Goal: Task Accomplishment & Management: Complete application form

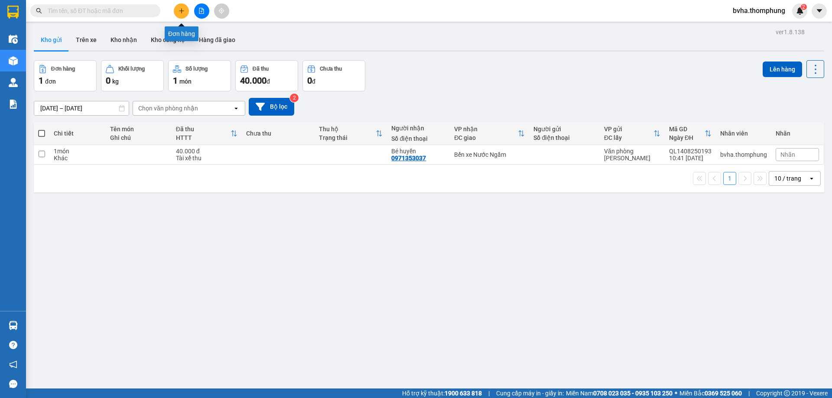
click at [179, 12] on icon "plus" at bounding box center [181, 11] width 6 height 6
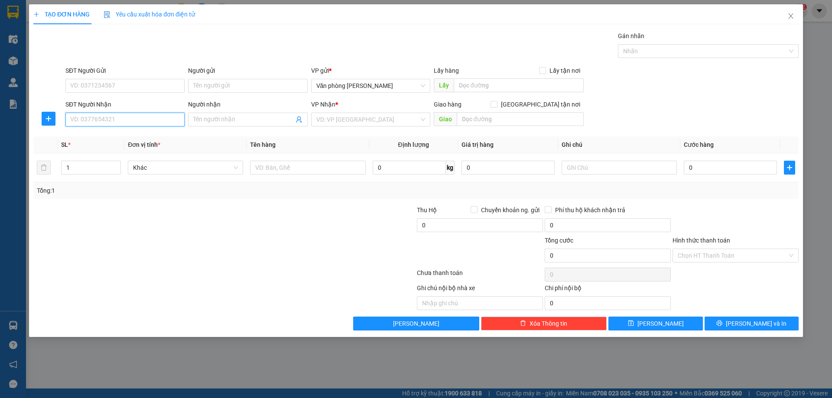
click at [112, 120] on input "SĐT Người Nhận" at bounding box center [124, 120] width 119 height 14
click at [144, 143] on div "0966852549 - TÂM CK DÌ PHỤNG R" at bounding box center [124, 137] width 119 height 14
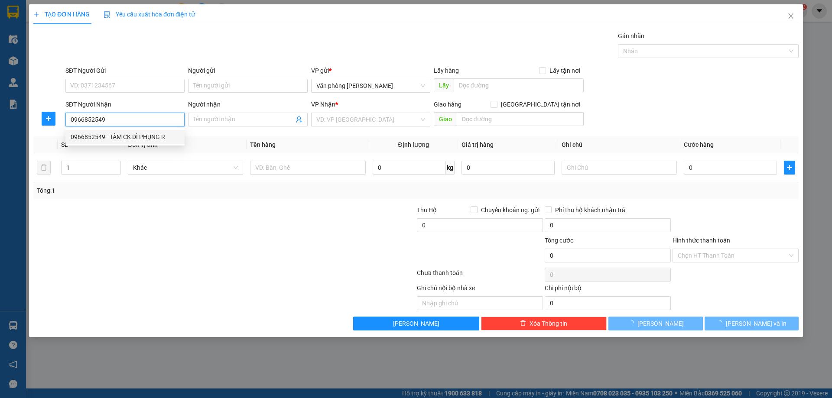
type input "0966852549"
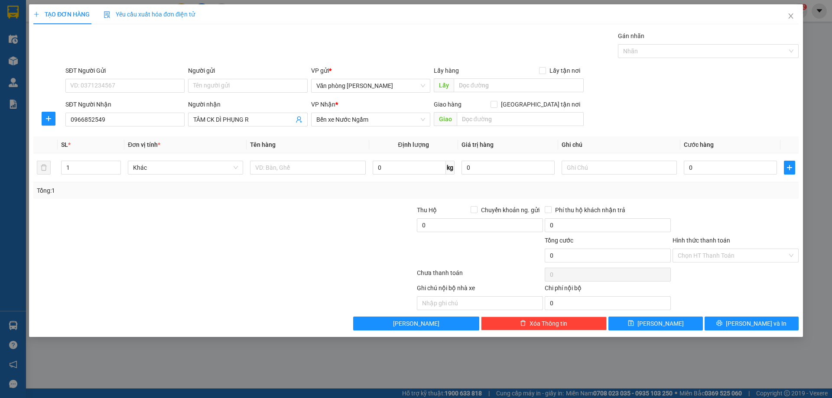
click at [147, 138] on th "Đơn vị tính *" at bounding box center [185, 144] width 122 height 17
drag, startPoint x: 272, startPoint y: 118, endPoint x: 217, endPoint y: 122, distance: 54.3
click at [217, 122] on input "TÂM CK DÌ PHỤNG R" at bounding box center [243, 120] width 100 height 10
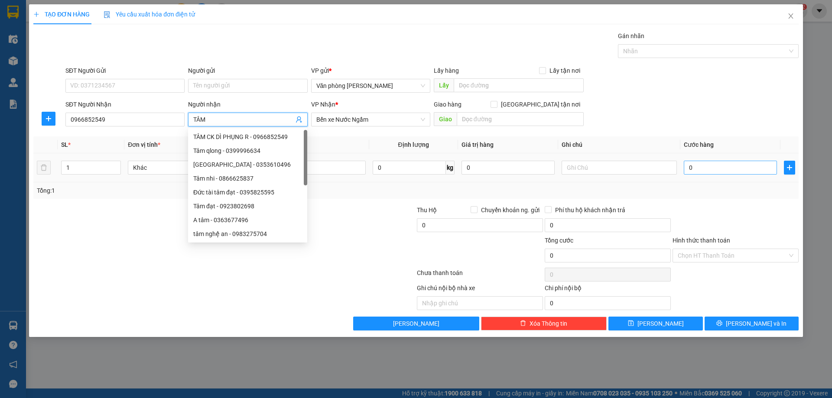
type input "TÂM"
click at [748, 169] on input "0" at bounding box center [730, 168] width 93 height 14
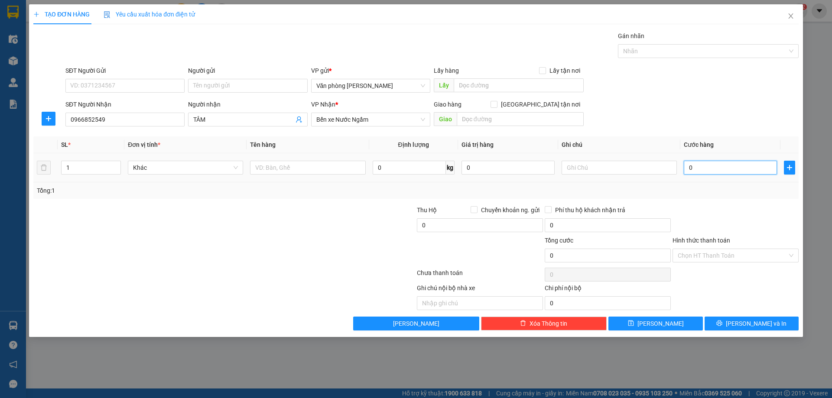
type input "5"
type input "50"
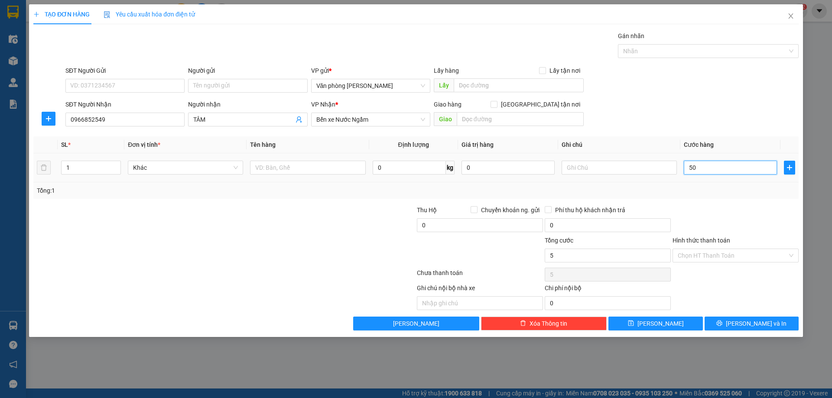
type input "50"
type input "500"
type input "5.000"
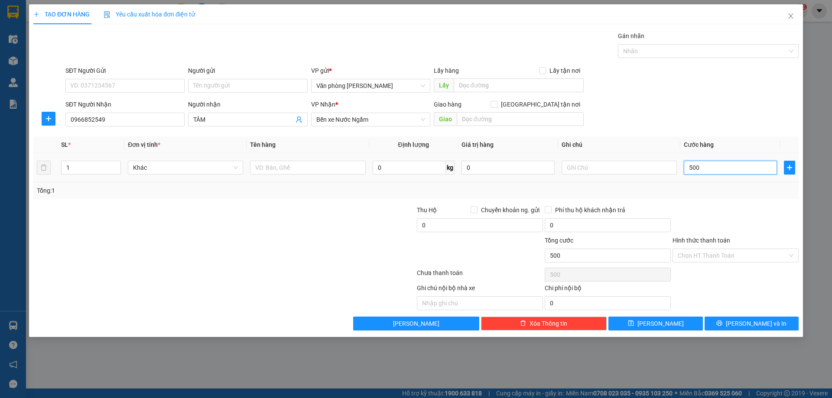
type input "5.000"
type input "50.000"
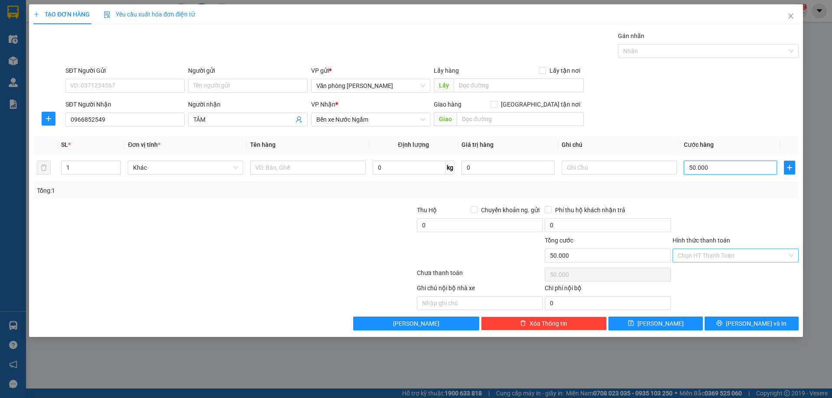
type input "50.000"
click at [753, 256] on input "Hình thức thanh toán" at bounding box center [733, 255] width 110 height 13
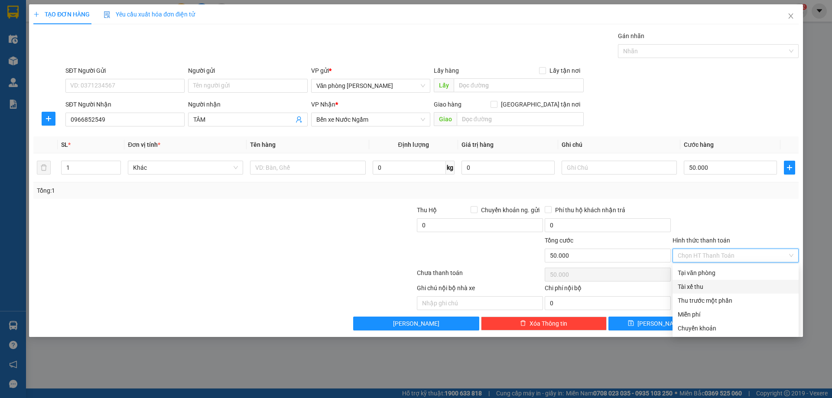
click at [698, 287] on div "Tài xế thu" at bounding box center [736, 287] width 116 height 10
type input "0"
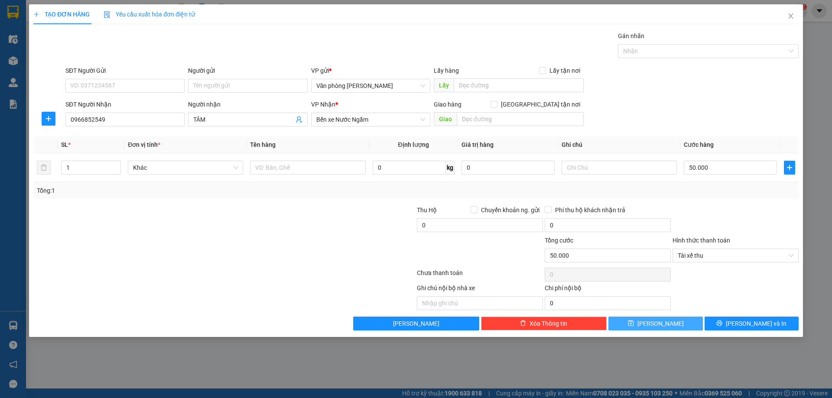
click at [660, 324] on span "Lưu" at bounding box center [660, 324] width 46 height 10
type input "0"
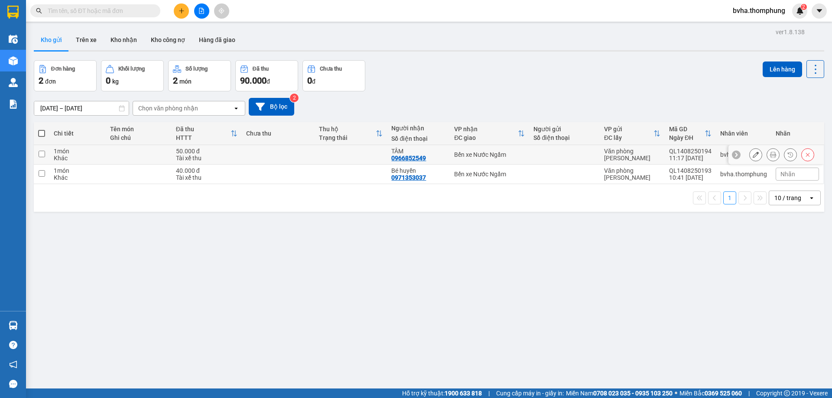
click at [42, 156] on input "checkbox" at bounding box center [42, 154] width 6 height 6
checkbox input "true"
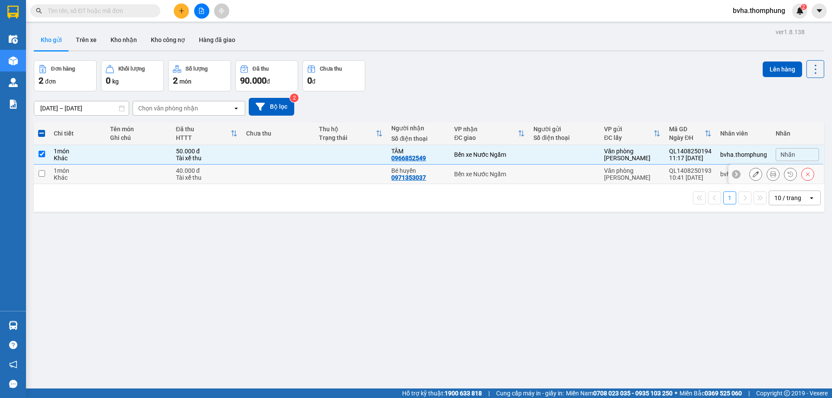
click at [43, 172] on input "checkbox" at bounding box center [42, 173] width 6 height 6
checkbox input "true"
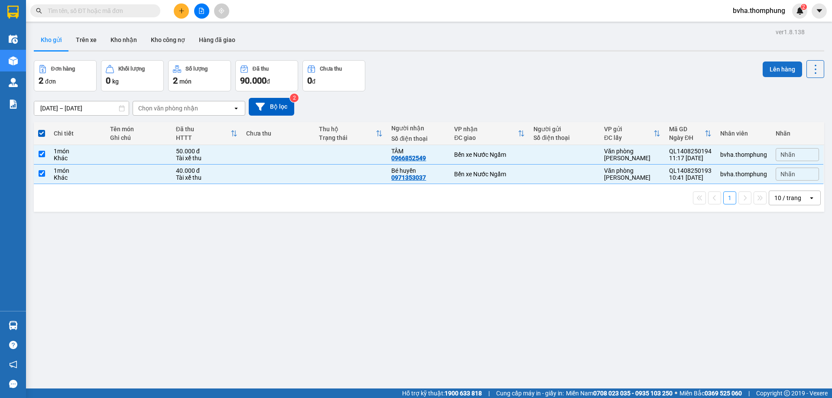
click at [778, 68] on button "Lên hàng" at bounding box center [781, 70] width 39 height 16
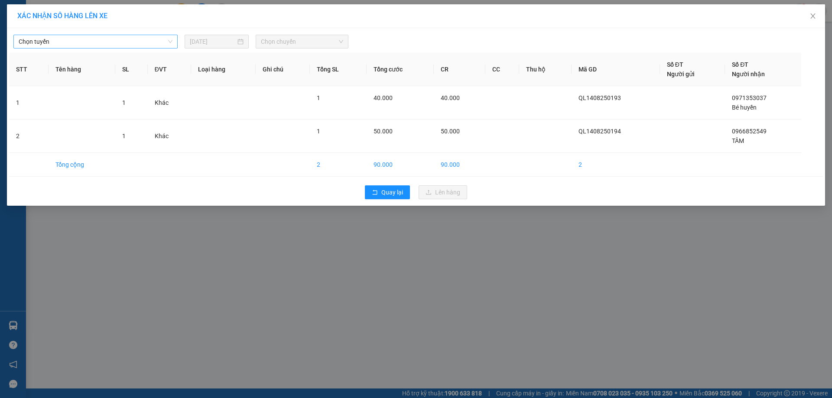
click at [68, 42] on span "Chọn tuyến" at bounding box center [96, 41] width 154 height 13
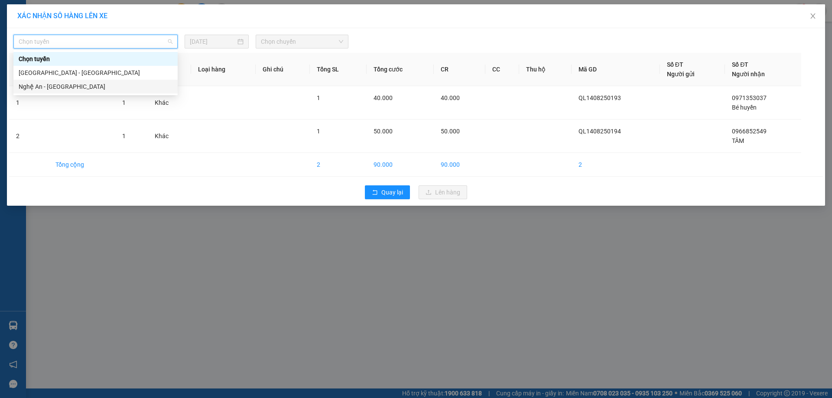
drag, startPoint x: 57, startPoint y: 87, endPoint x: 67, endPoint y: 85, distance: 10.0
click at [57, 87] on div "Nghệ An - [GEOGRAPHIC_DATA]" at bounding box center [96, 87] width 154 height 10
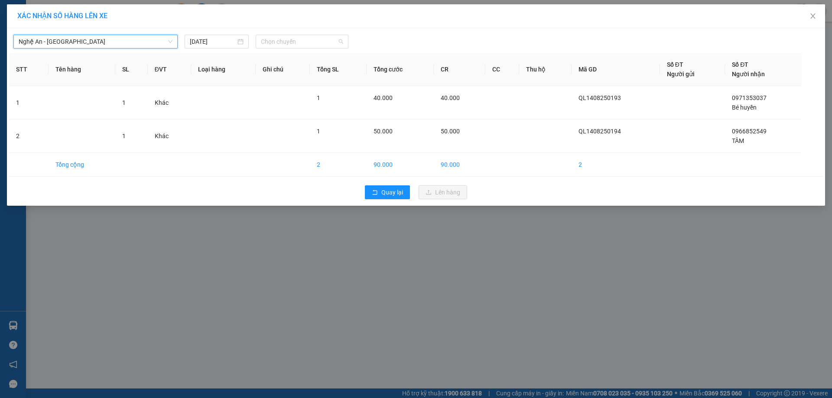
drag, startPoint x: 311, startPoint y: 46, endPoint x: 302, endPoint y: 64, distance: 20.4
click at [311, 51] on body "Kết quả tìm kiếm ( 0 ) Bộ lọc No Data bvha.thomphung 2 Điều hành xe Kho hàng mớ…" at bounding box center [416, 199] width 832 height 398
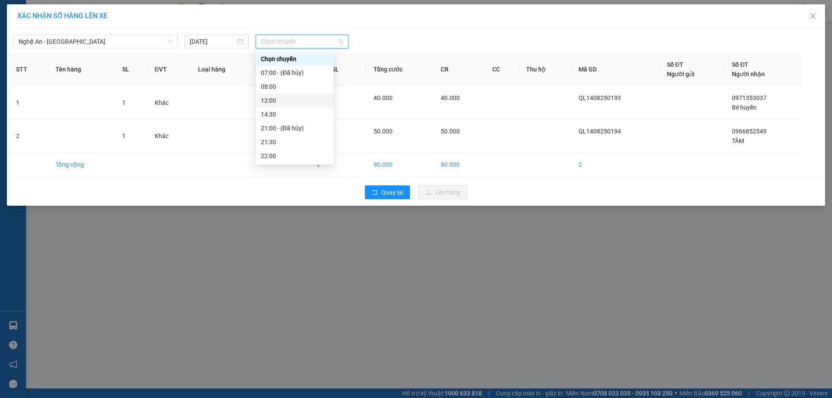
click at [270, 98] on div "12:00" at bounding box center [295, 101] width 68 height 10
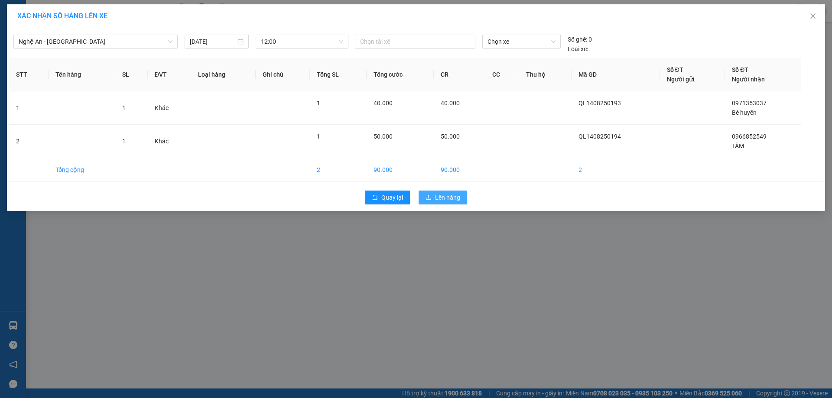
click at [439, 200] on span "Lên hàng" at bounding box center [447, 198] width 25 height 10
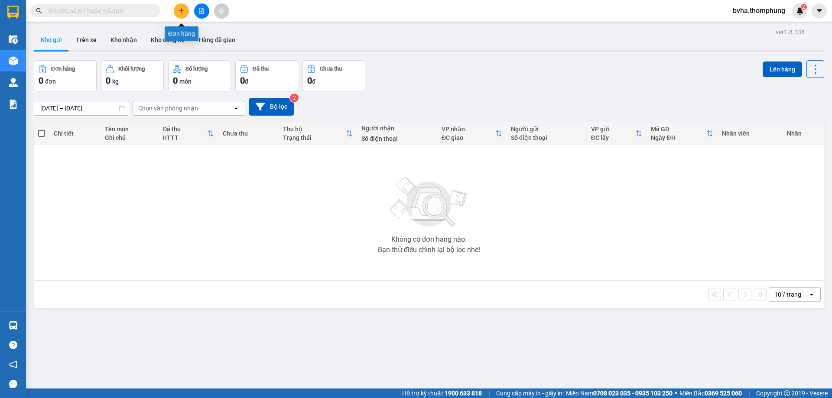
click at [179, 14] on button at bounding box center [181, 10] width 15 height 15
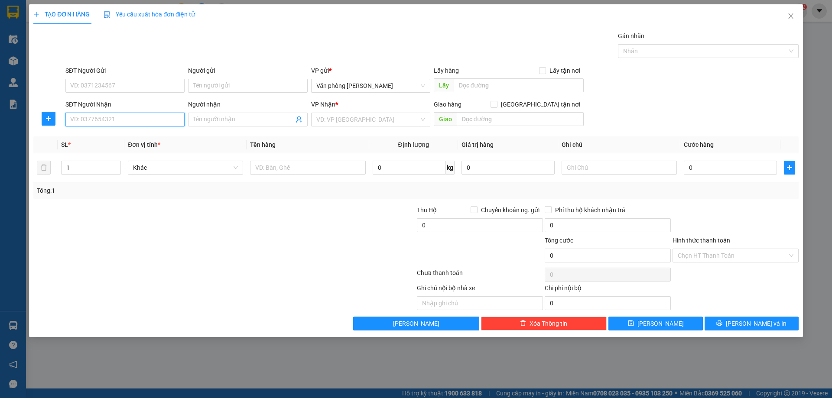
click at [114, 120] on input "SĐT Người Nhận" at bounding box center [124, 120] width 119 height 14
type input "0389476257"
click at [115, 139] on div "0389476257 - lNAHF NHỜ SHIP TẬN NƠI" at bounding box center [127, 137] width 113 height 10
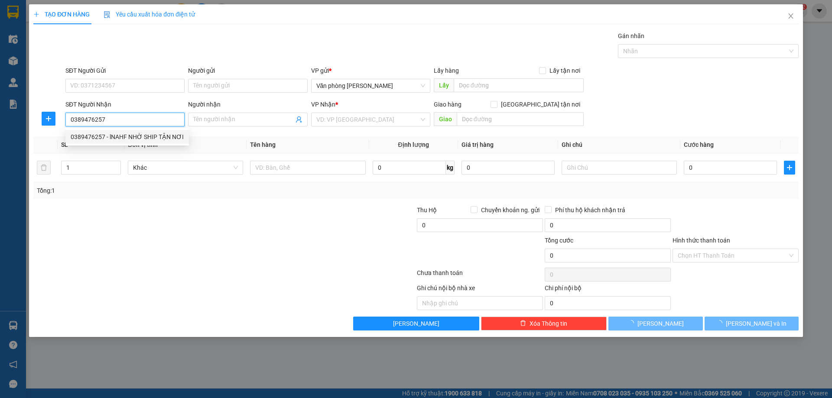
type input "lNAHF NHỜ SHIP TẬN NƠI"
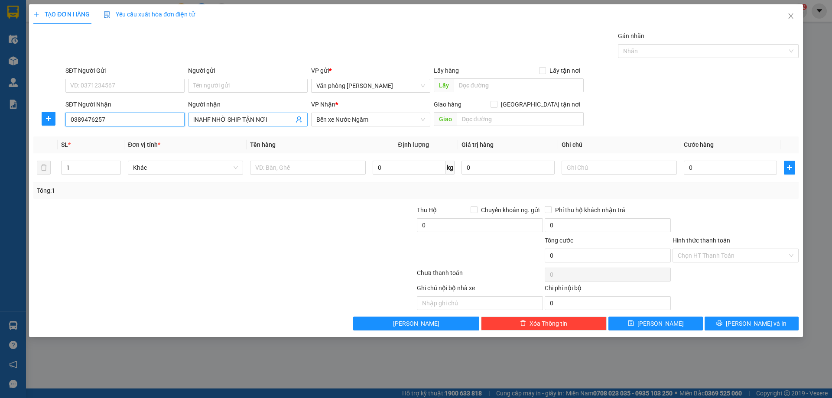
type input "0389476257"
drag, startPoint x: 211, startPoint y: 118, endPoint x: 192, endPoint y: 124, distance: 19.6
click at [192, 124] on span "lNAHF NHỜ SHIP TẬN NƠI" at bounding box center [247, 120] width 119 height 14
type input "LÊ NHỜ SHIP TẬN NƠI"
click at [709, 259] on input "Hình thức thanh toán" at bounding box center [733, 255] width 110 height 13
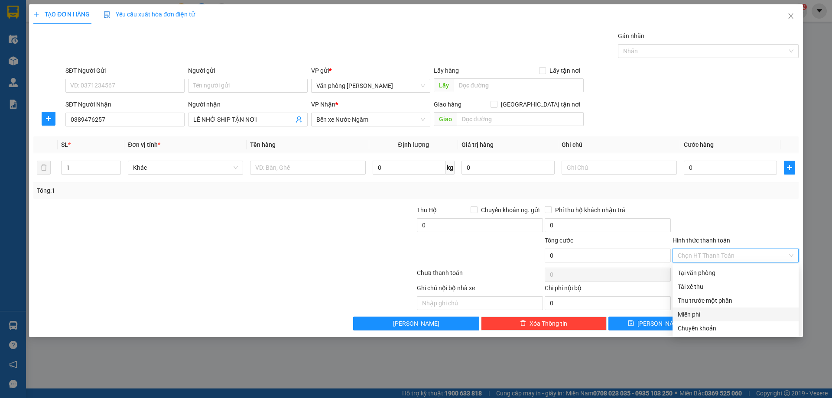
click at [697, 315] on div "Miễn phí" at bounding box center [736, 315] width 116 height 10
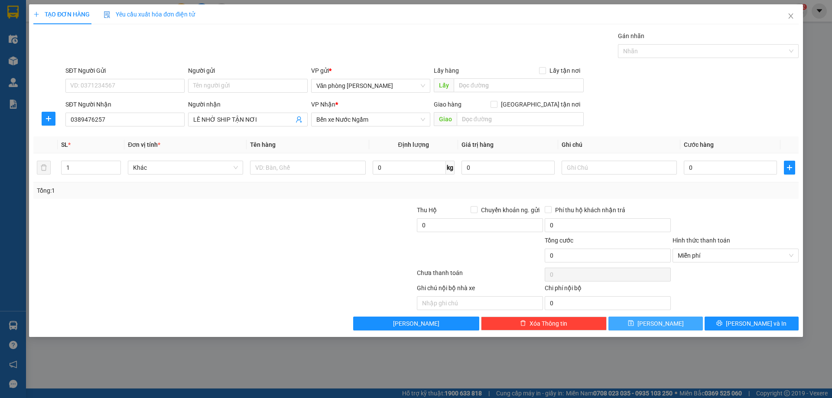
click at [675, 324] on button "Lưu" at bounding box center [655, 324] width 94 height 14
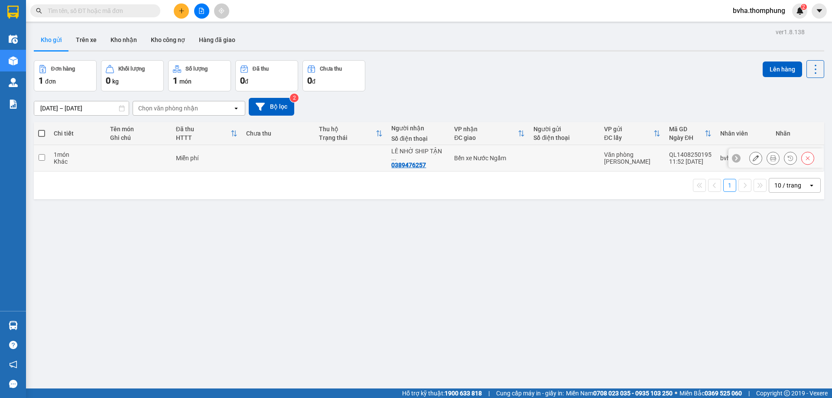
click at [43, 155] on input "checkbox" at bounding box center [42, 157] width 6 height 6
checkbox input "true"
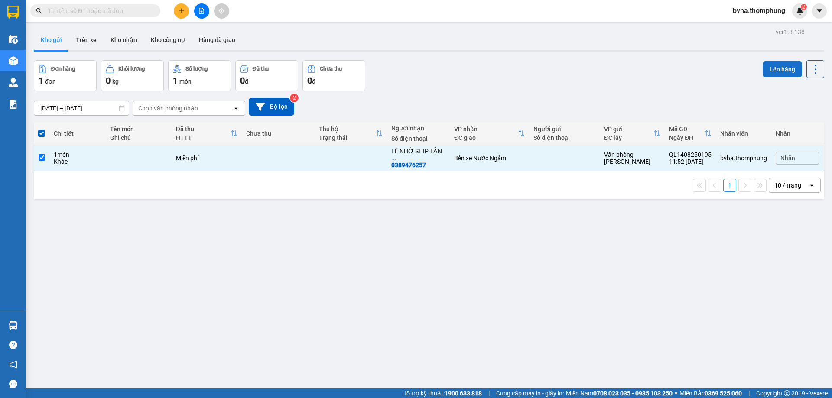
click at [787, 69] on button "Lên hàng" at bounding box center [781, 70] width 39 height 16
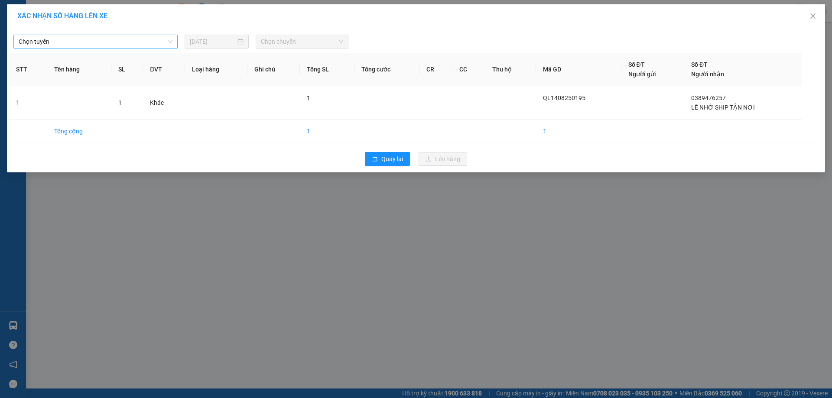
click at [99, 44] on span "Chọn tuyến" at bounding box center [96, 41] width 154 height 13
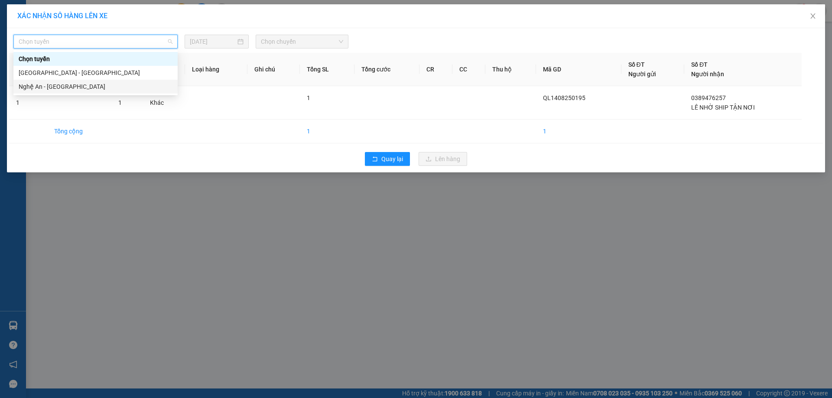
click at [71, 85] on div "Nghệ An - [GEOGRAPHIC_DATA]" at bounding box center [96, 87] width 154 height 10
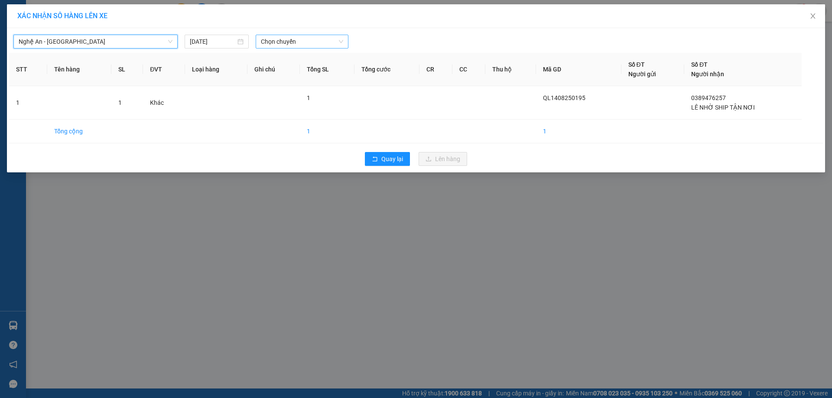
click at [319, 47] on span "Chọn chuyến" at bounding box center [302, 41] width 82 height 13
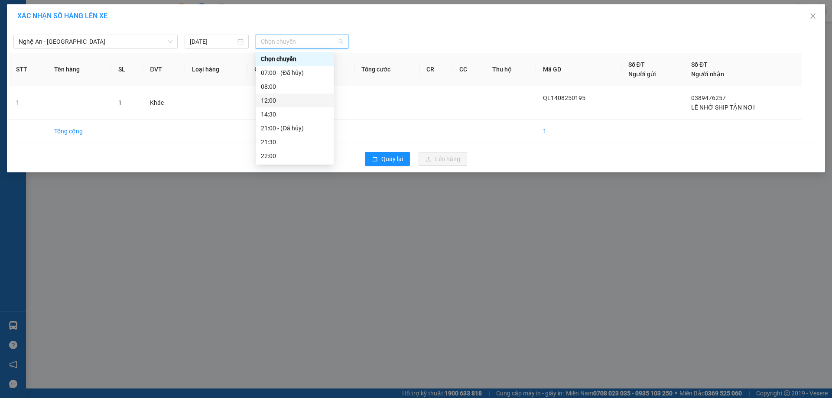
click at [283, 101] on div "12:00" at bounding box center [295, 101] width 68 height 10
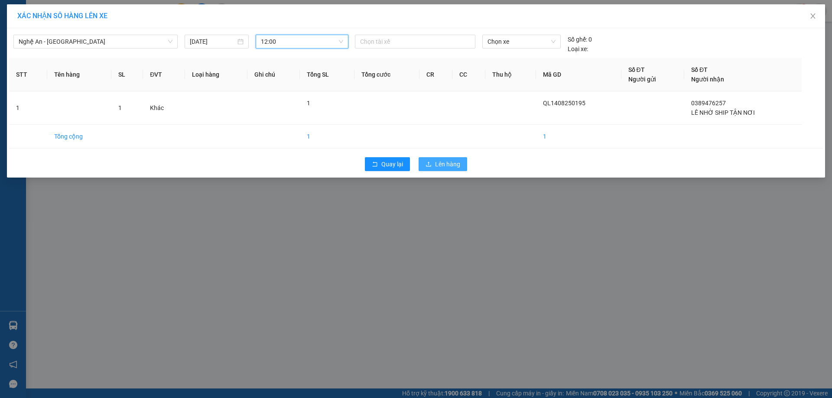
click at [440, 165] on span "Lên hàng" at bounding box center [447, 164] width 25 height 10
